Goal: Task Accomplishment & Management: Complete application form

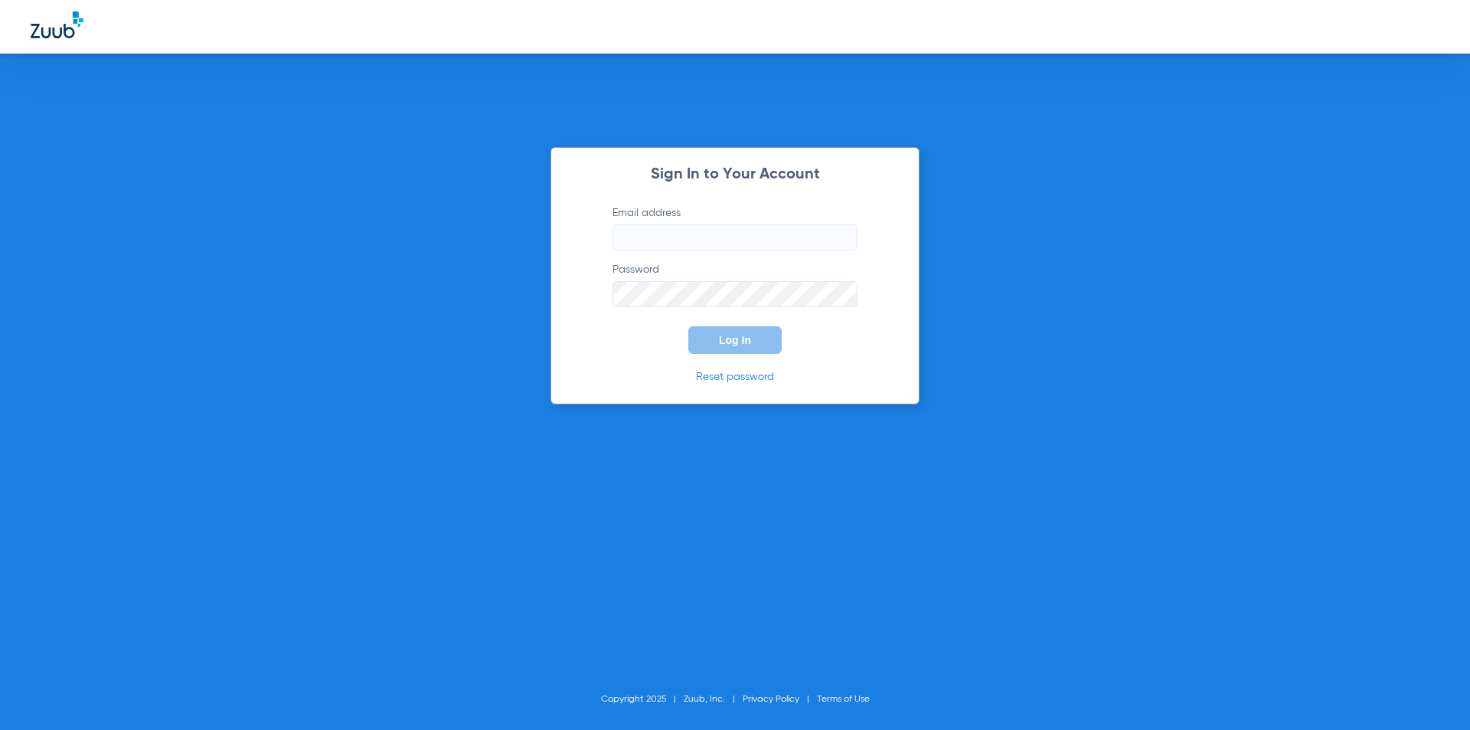
type input "[EMAIL_ADDRESS][DOMAIN_NAME]"
click at [754, 338] on button "Log In" at bounding box center [734, 340] width 93 height 28
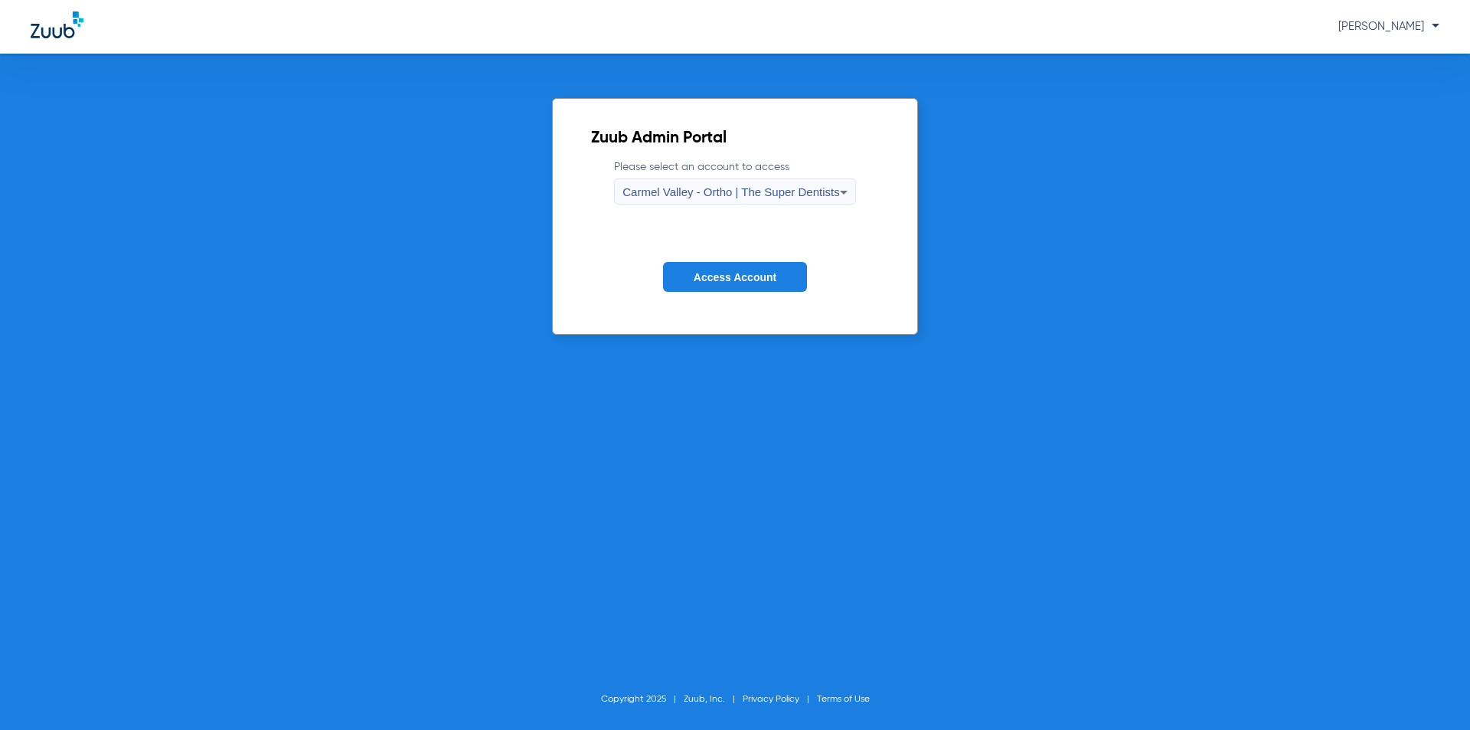
click at [761, 196] on span "Carmel Valley - Ortho | The Super Dentists" at bounding box center [730, 191] width 217 height 13
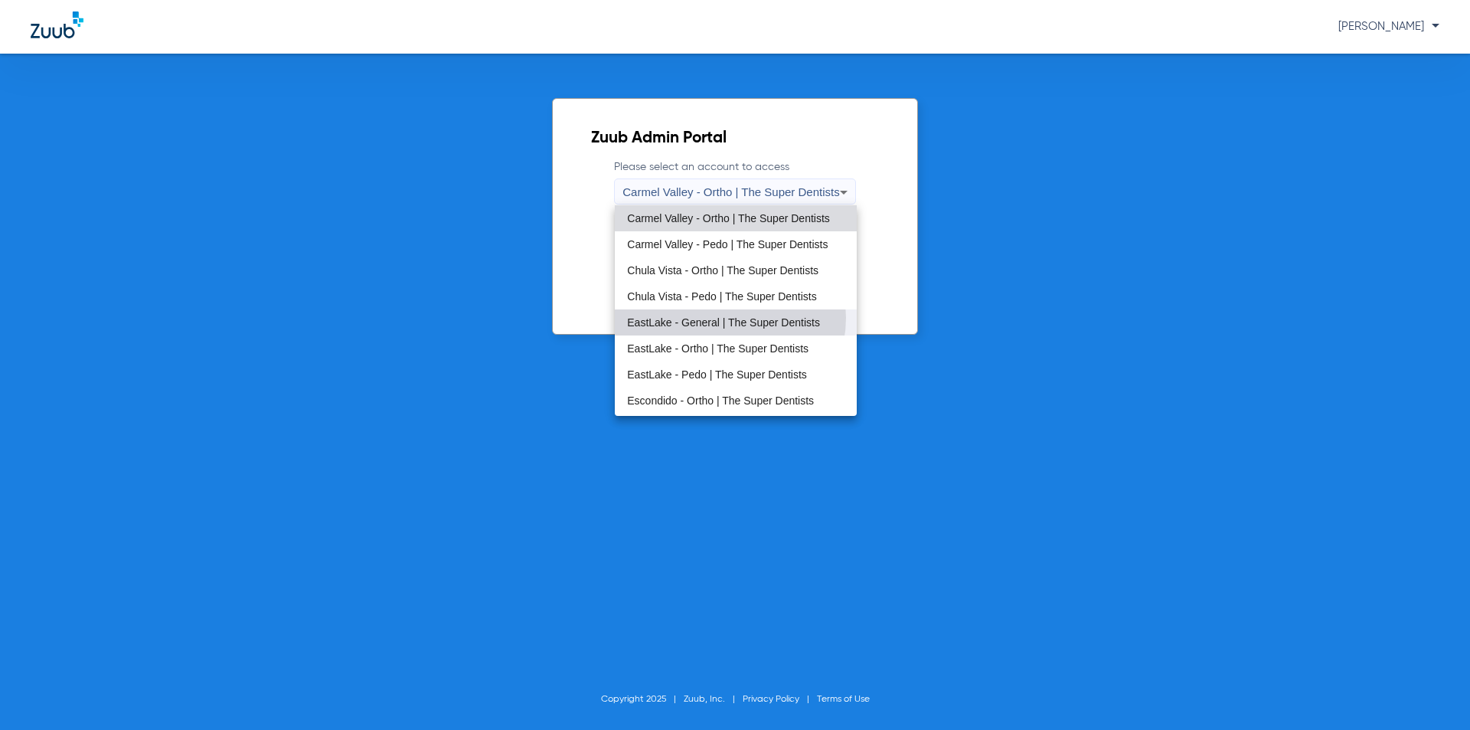
click at [721, 318] on span "EastLake - General | The Super Dentists" at bounding box center [723, 322] width 193 height 11
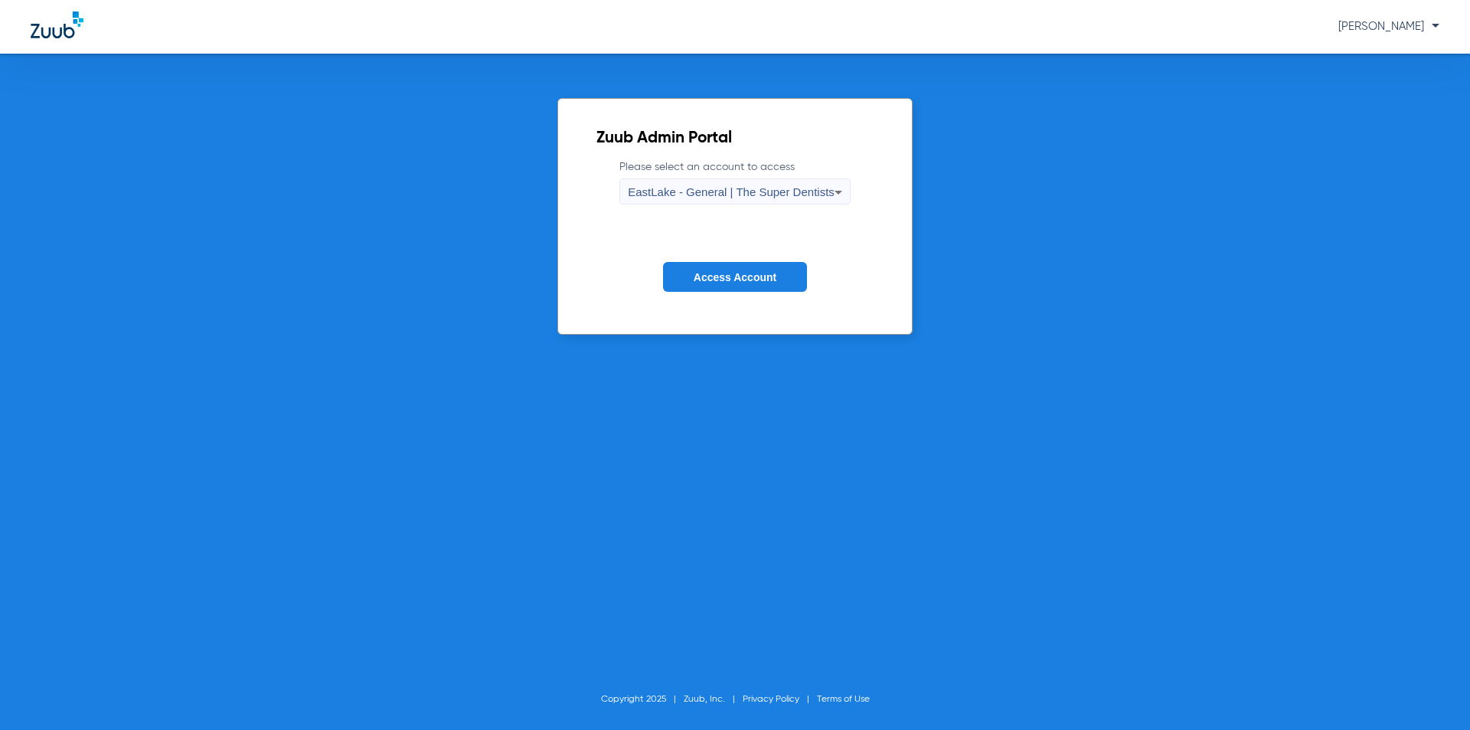
click at [716, 286] on button "Access Account" at bounding box center [735, 277] width 144 height 30
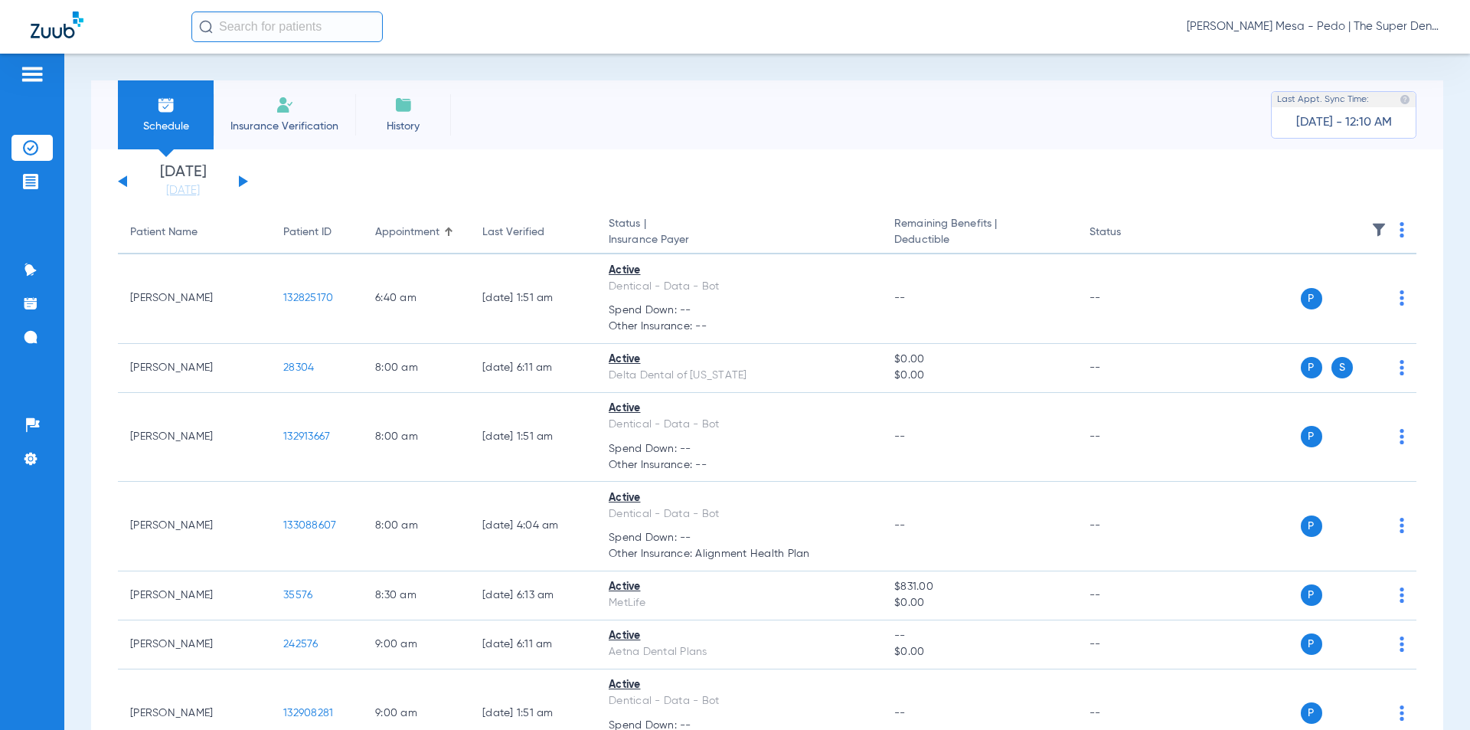
click at [244, 142] on li "Insurance Verification" at bounding box center [285, 114] width 142 height 69
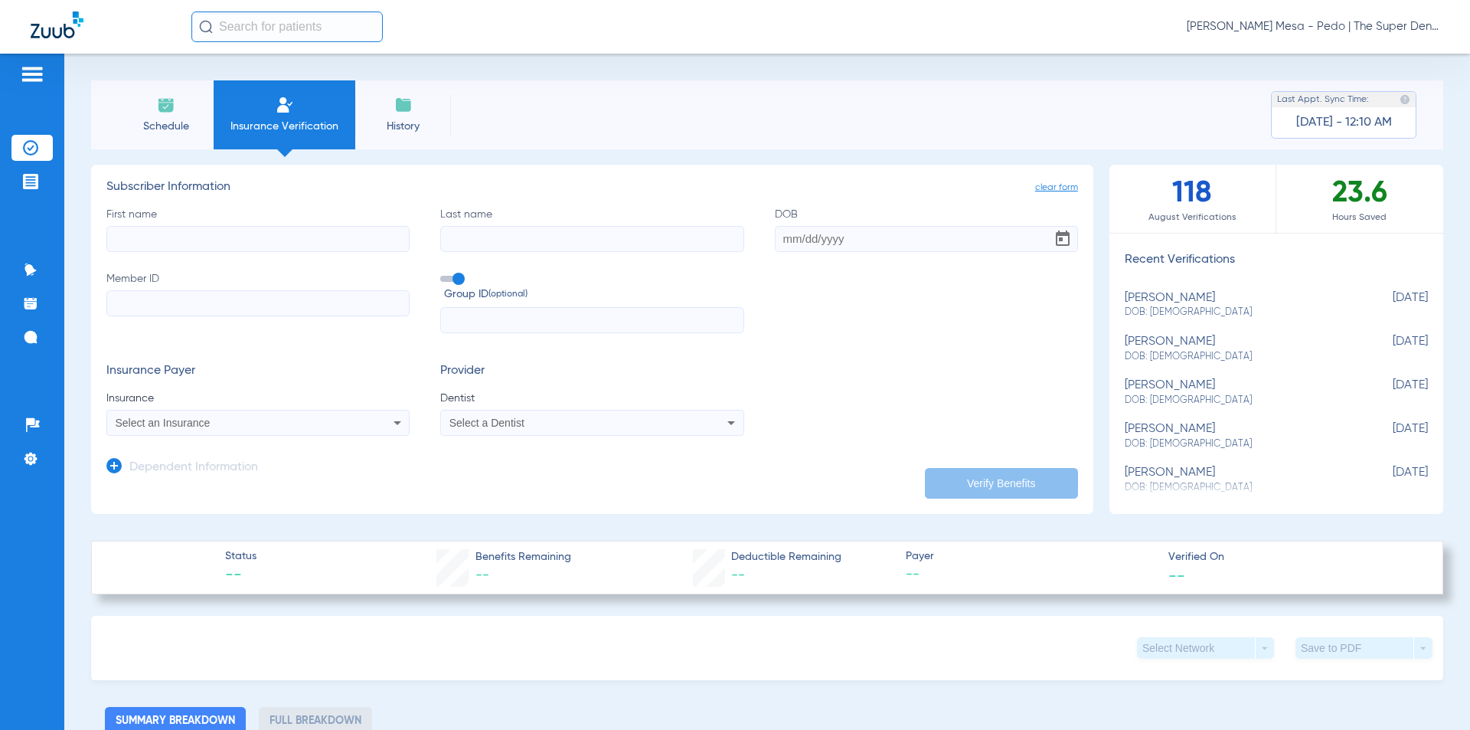
click at [273, 227] on input "First name" at bounding box center [257, 239] width 303 height 26
type input "[PERSON_NAME]"
type input "Pehau"
type input "[DATE]"
click at [154, 296] on input "Member ID" at bounding box center [257, 303] width 303 height 26
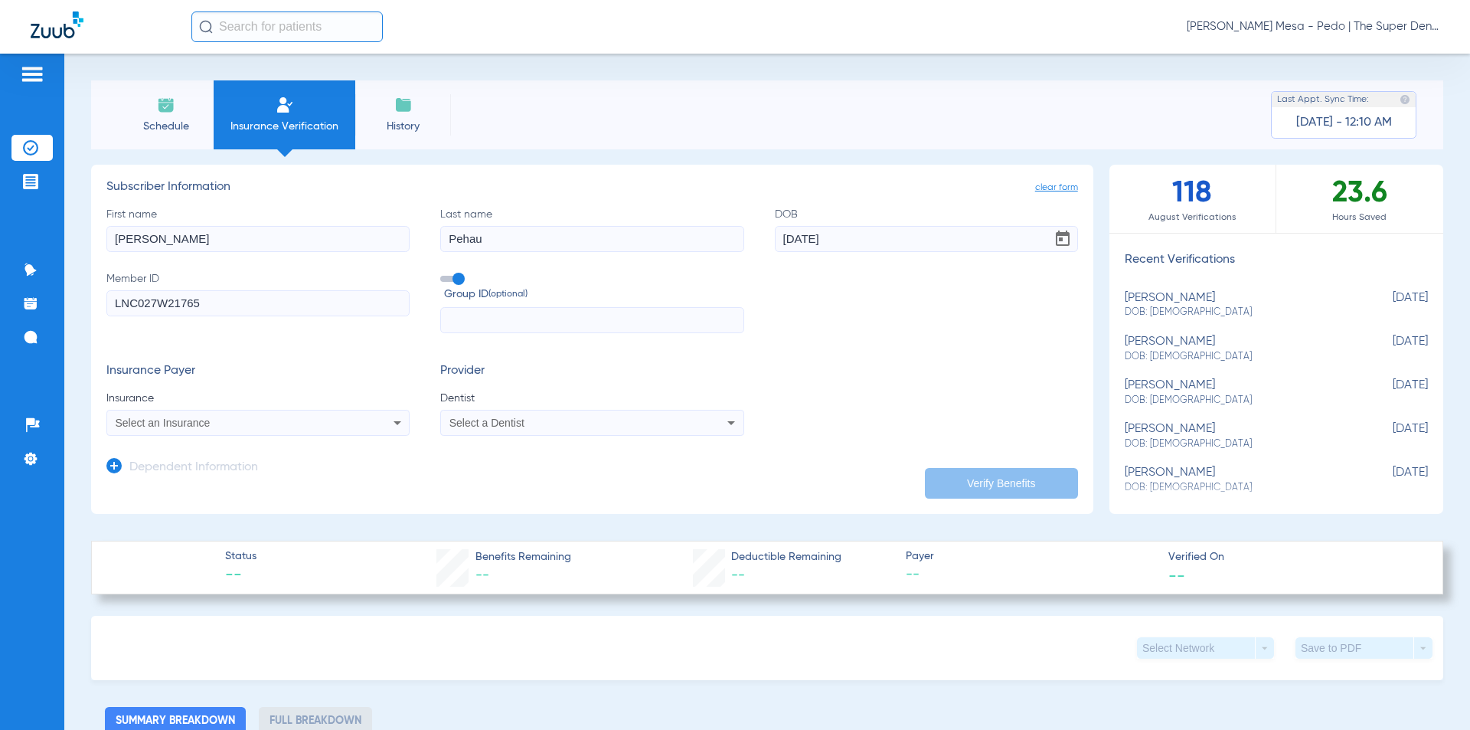
type input "LNC027W21765"
click at [199, 413] on mat-select "Select an Insurance" at bounding box center [257, 423] width 303 height 26
click at [200, 437] on app-dependent-form "Dependent Information" at bounding box center [591, 461] width 971 height 51
click at [201, 426] on span "Select an Insurance" at bounding box center [163, 422] width 95 height 12
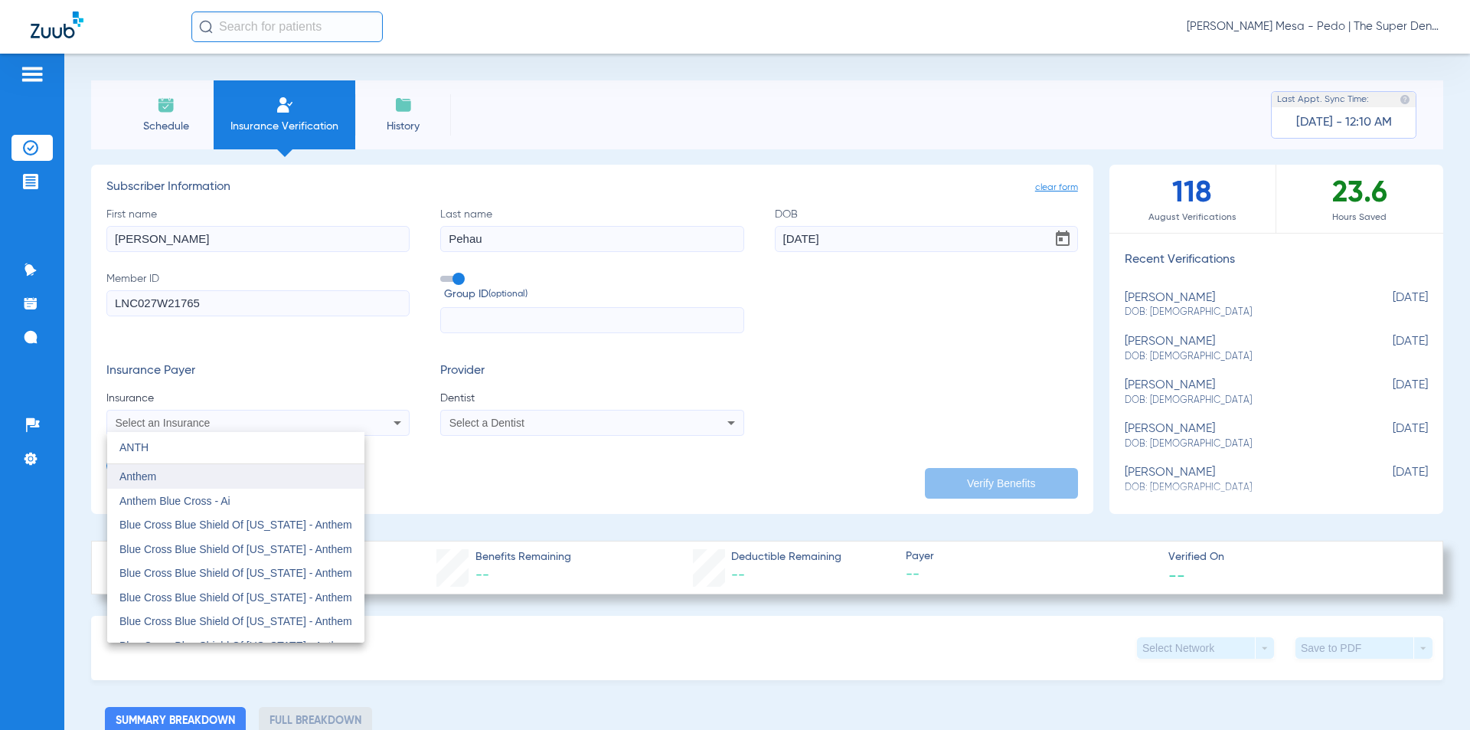
type input "ANTH"
click at [178, 484] on mat-option "Anthem" at bounding box center [235, 476] width 257 height 24
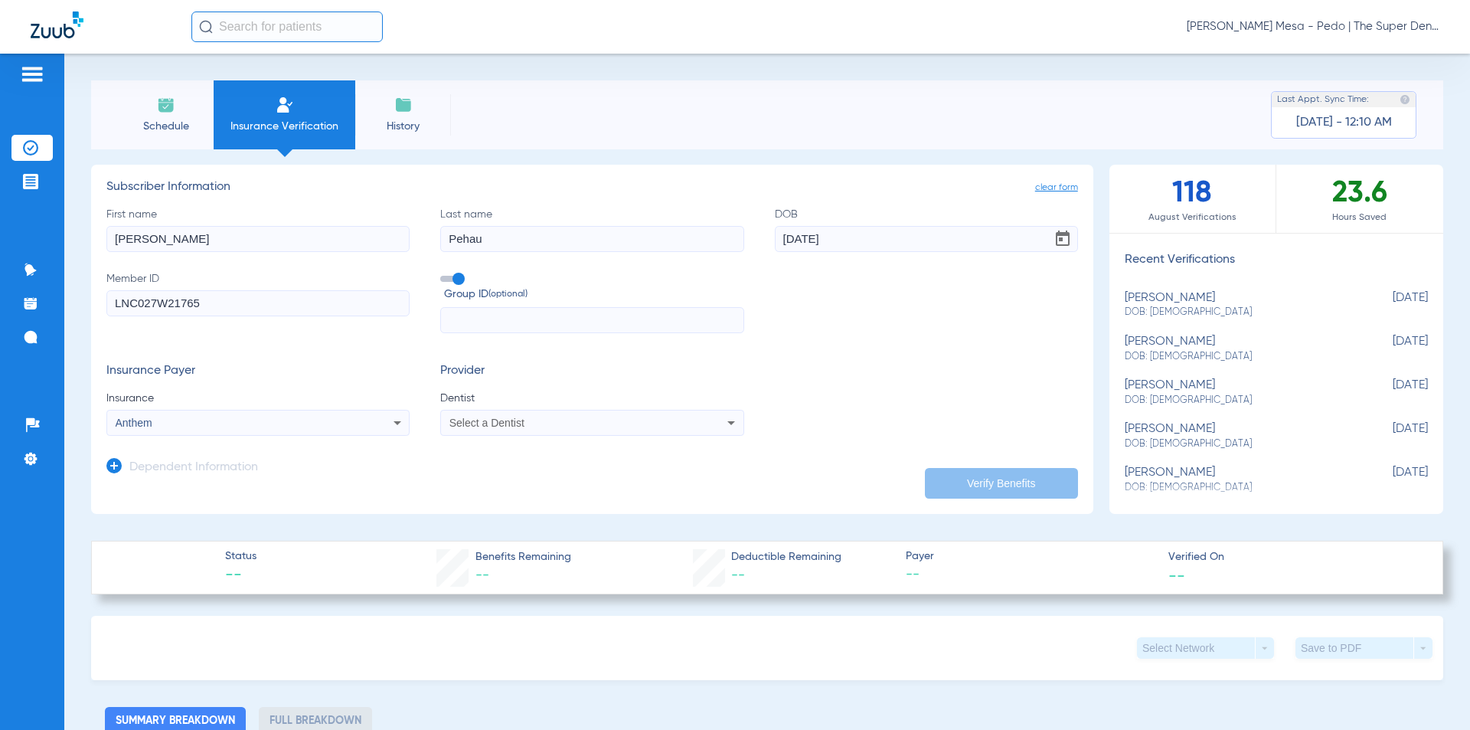
click at [492, 424] on span "Select a Dentist" at bounding box center [486, 422] width 75 height 12
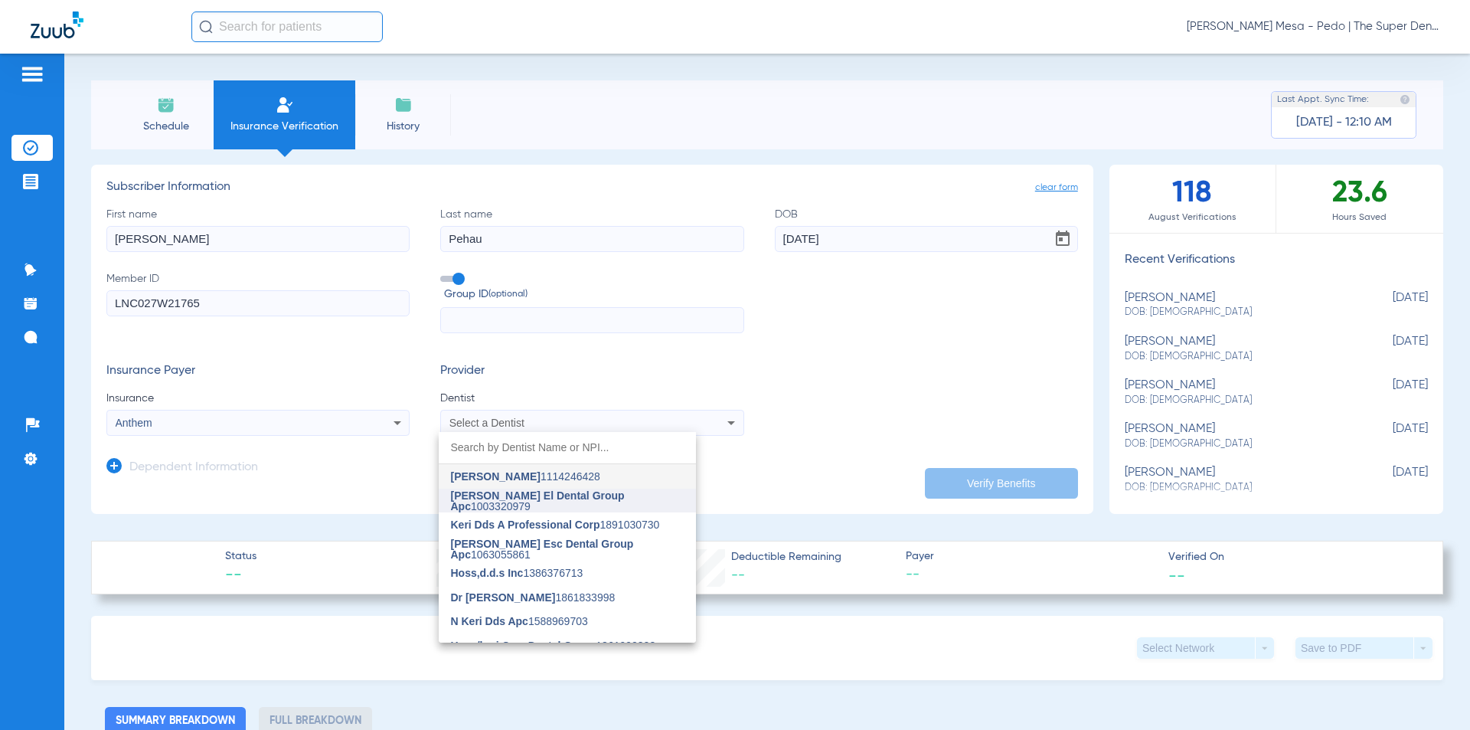
click at [516, 495] on span "[PERSON_NAME] El Dental Group Apc" at bounding box center [538, 500] width 174 height 23
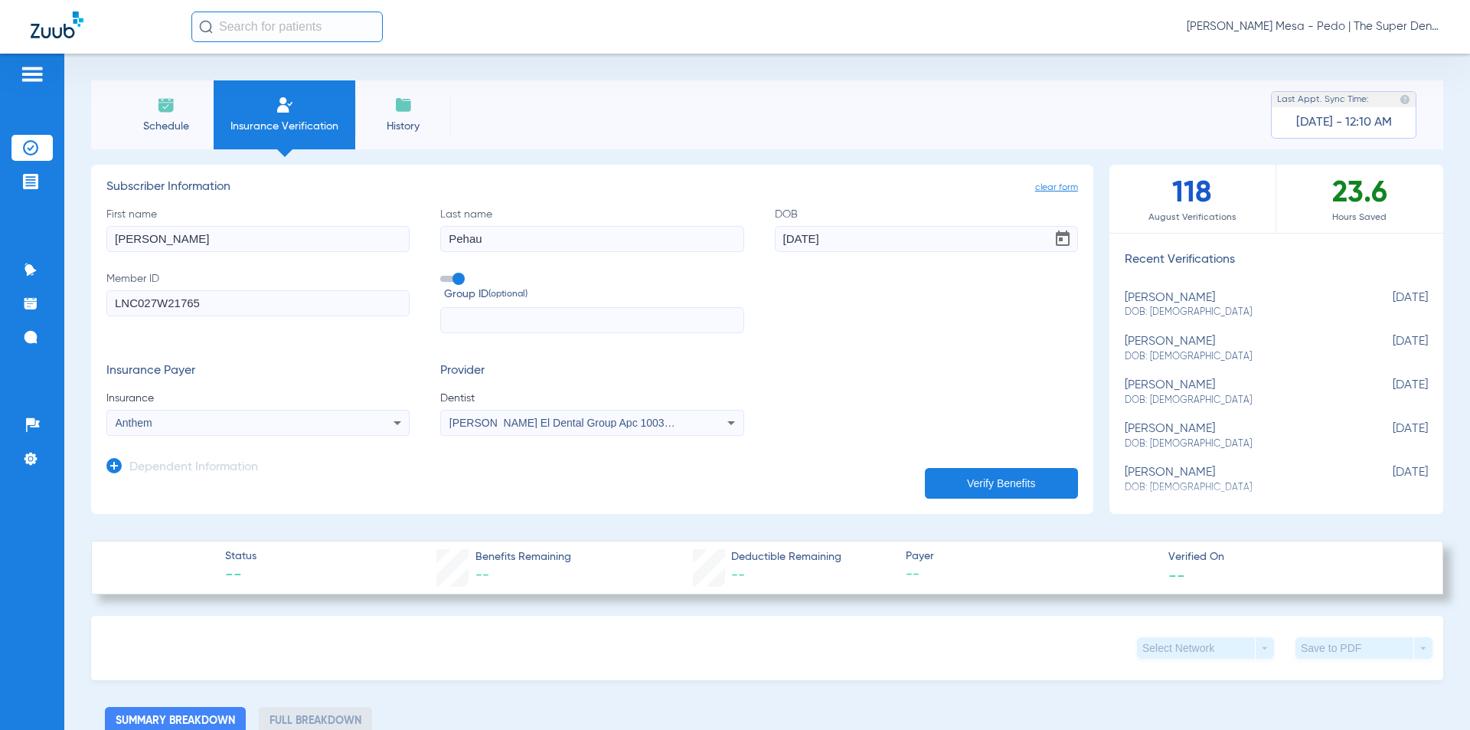
click at [272, 456] on app-dependent-form "Dependent Information" at bounding box center [591, 461] width 971 height 51
click at [254, 464] on h3 "Dependent Information" at bounding box center [193, 467] width 129 height 15
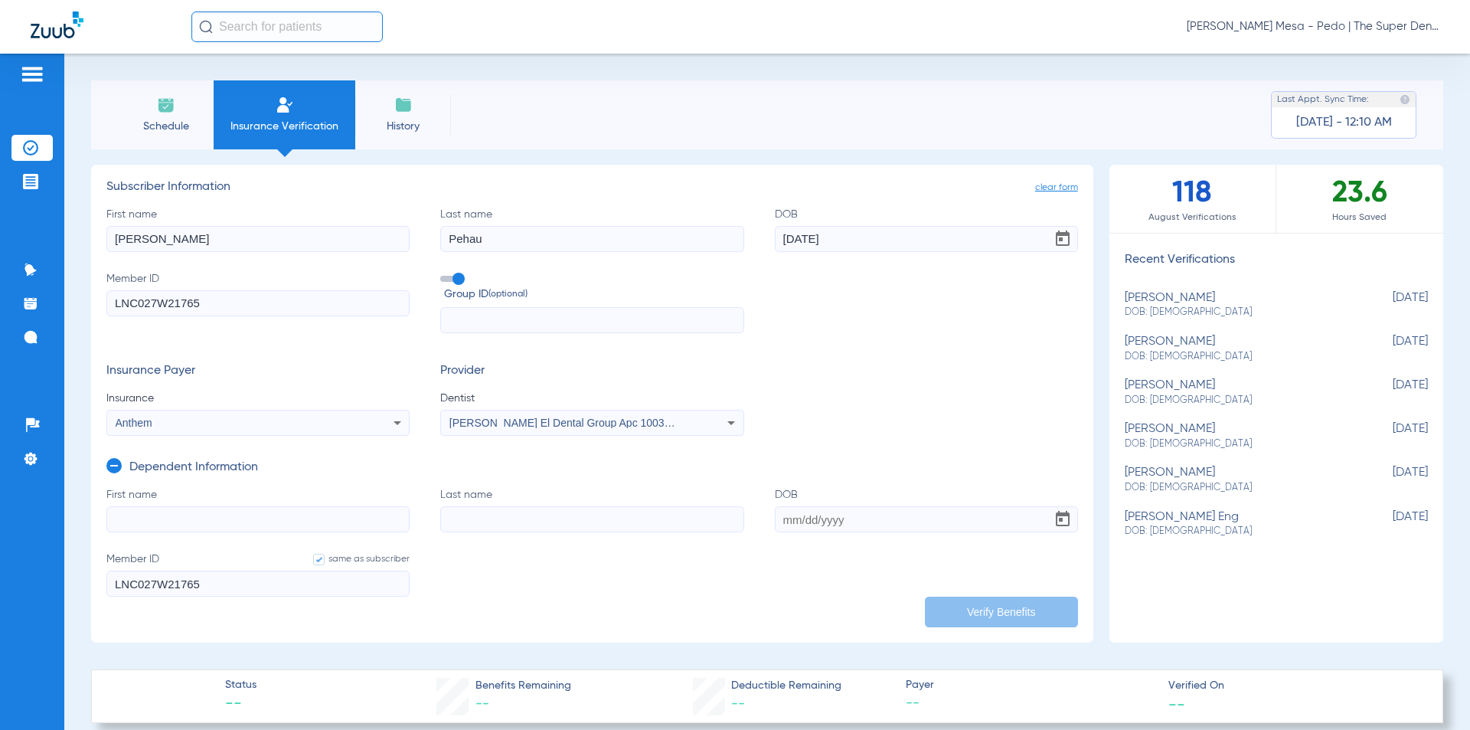
click at [294, 522] on input "First name" at bounding box center [257, 519] width 303 height 26
type input "e"
type input "[PERSON_NAME]"
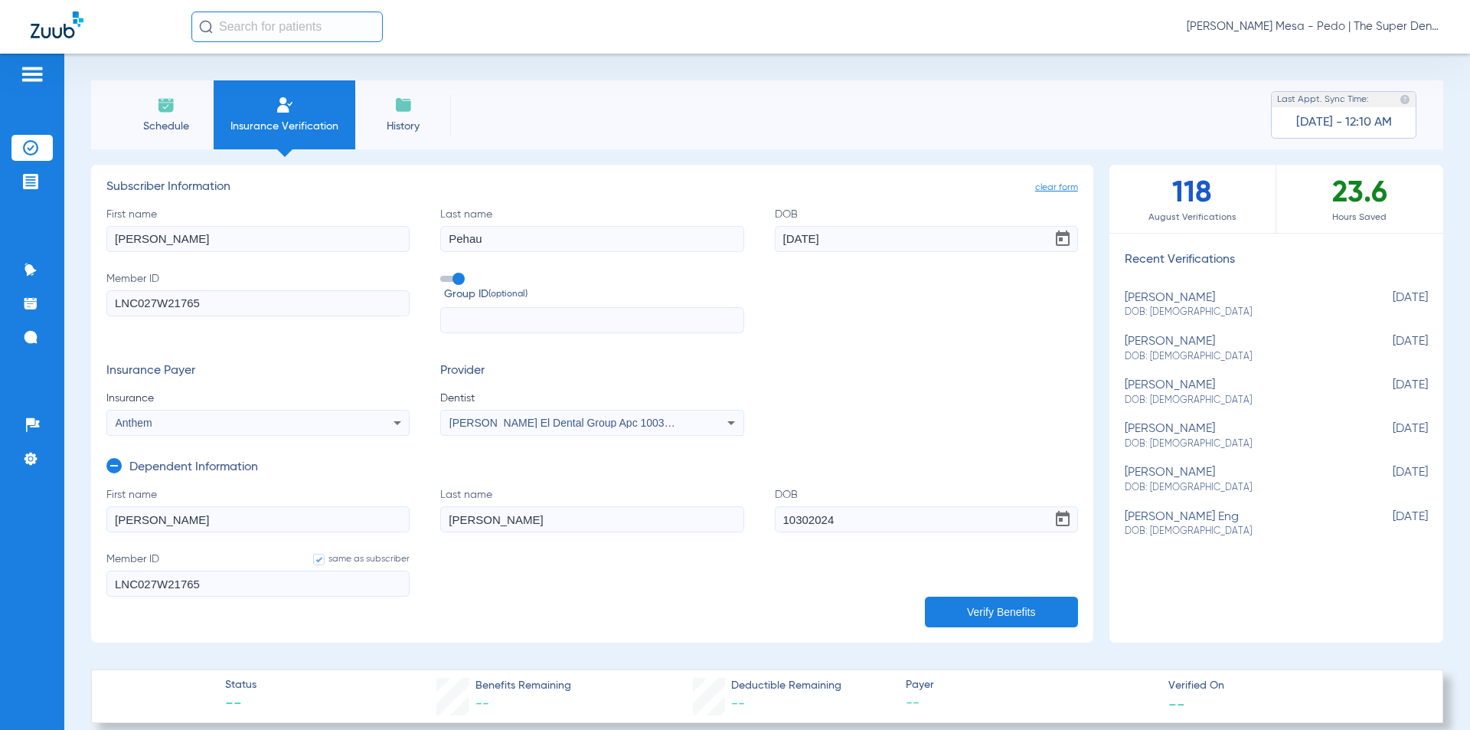
type input "[DATE]"
click at [296, 522] on input "[PERSON_NAME]" at bounding box center [257, 519] width 303 height 26
click at [863, 609] on button "Verify Benefits" at bounding box center [1001, 611] width 153 height 31
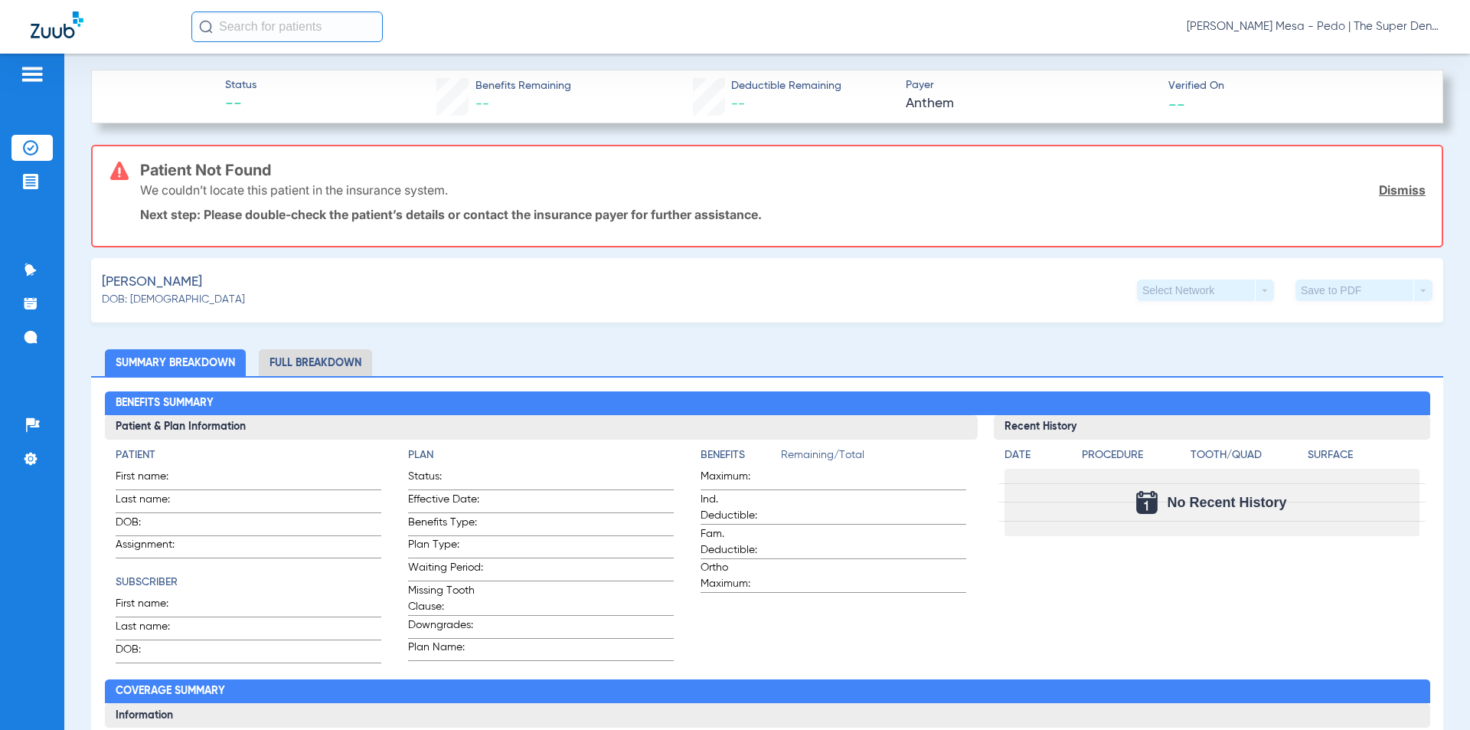
scroll to position [573, 0]
